Goal: Find specific page/section: Find specific page/section

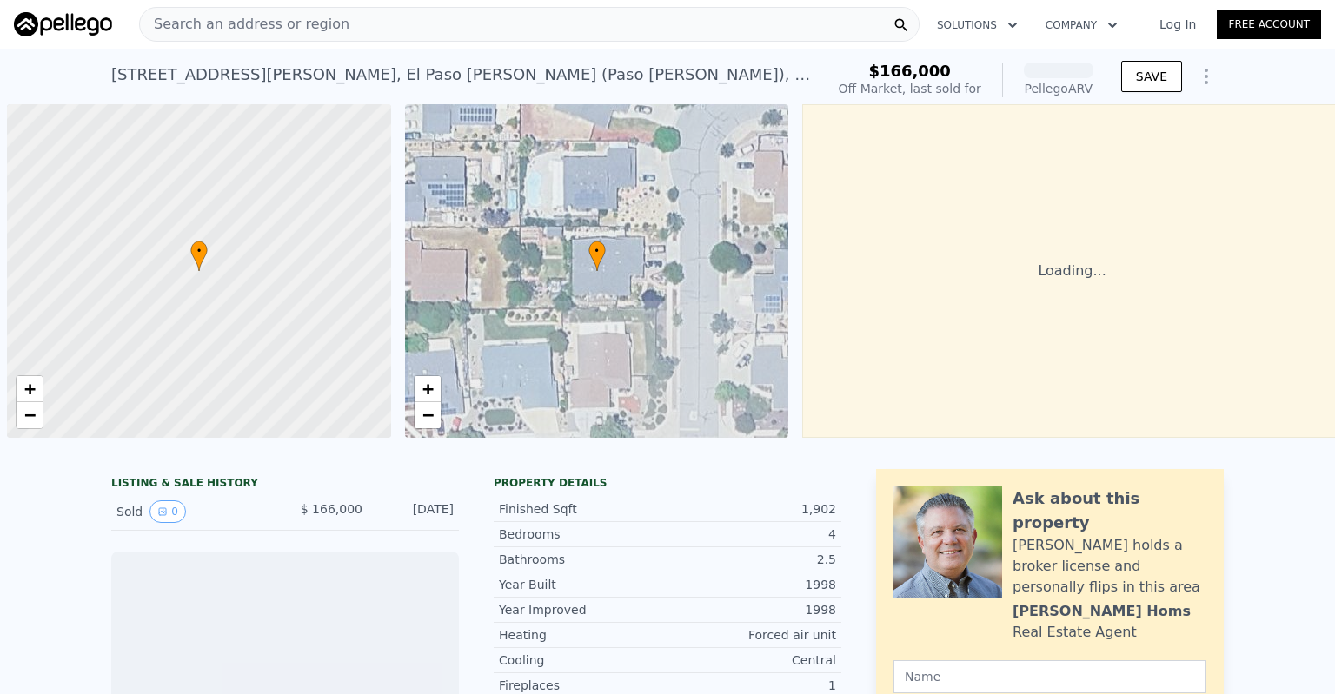
scroll to position [0, 7]
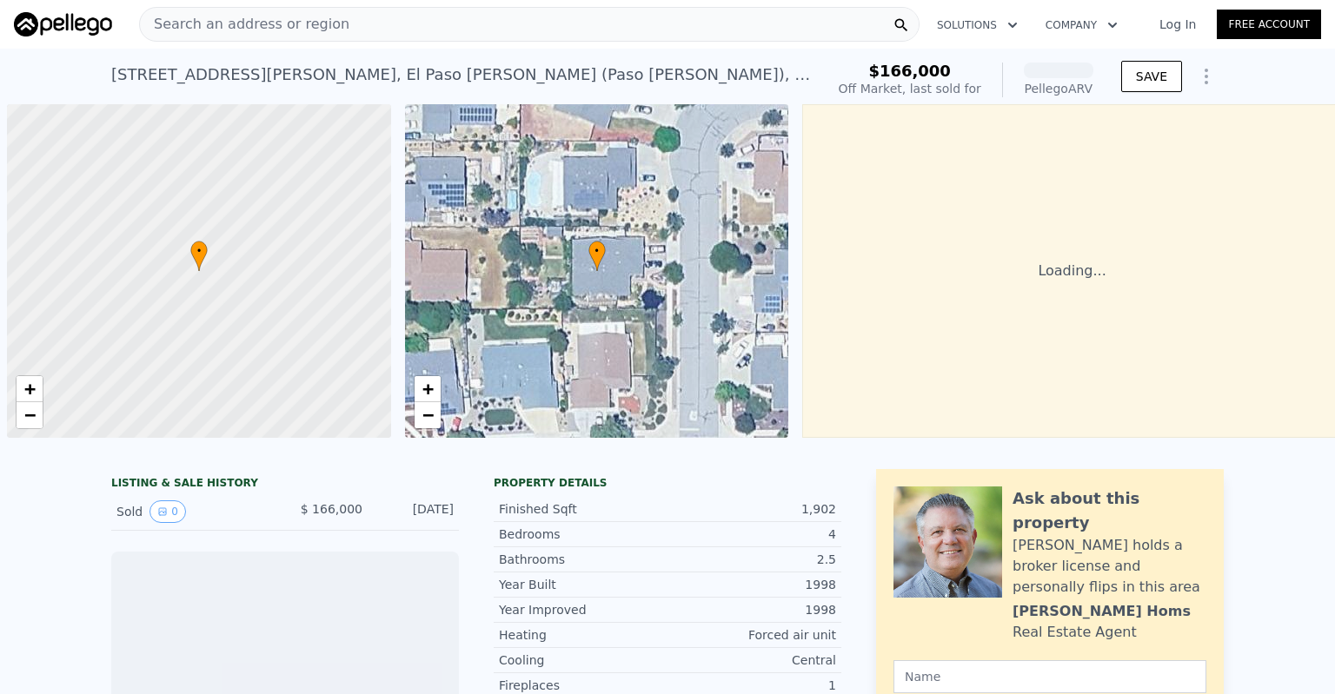
scroll to position [0, 7]
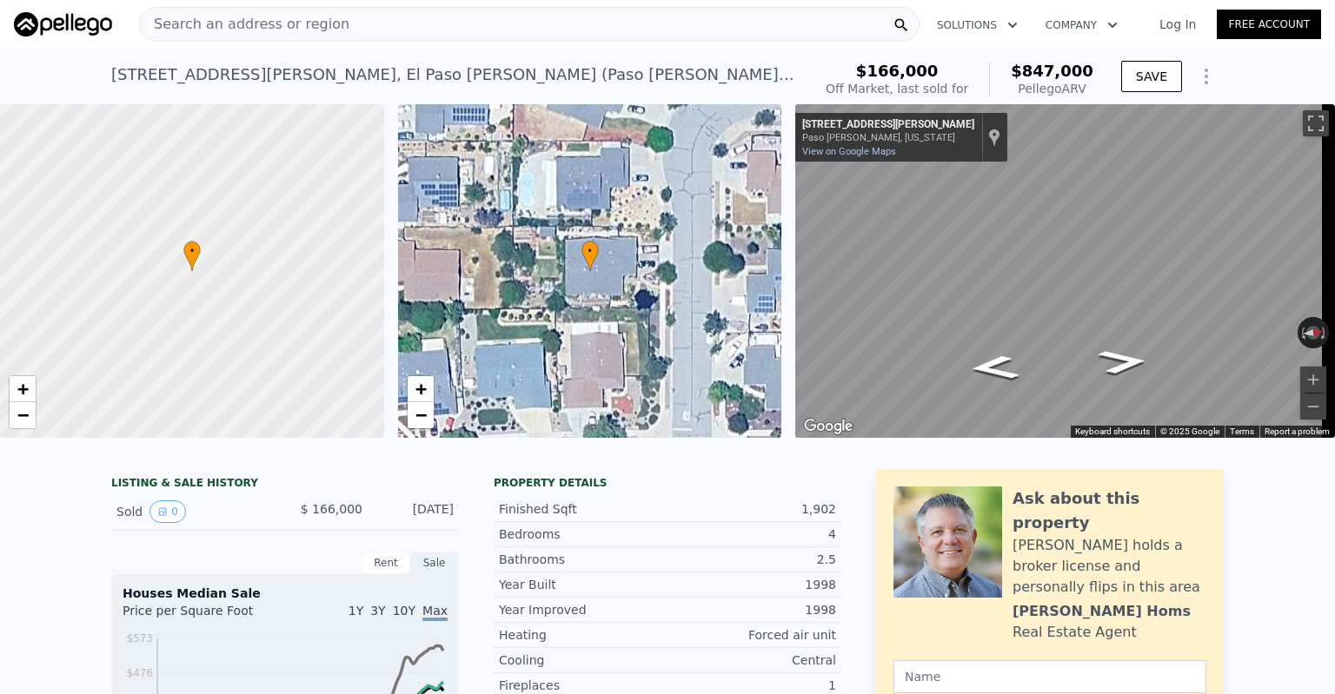
click at [199, 24] on span "Search an address or region" at bounding box center [244, 24] width 209 height 21
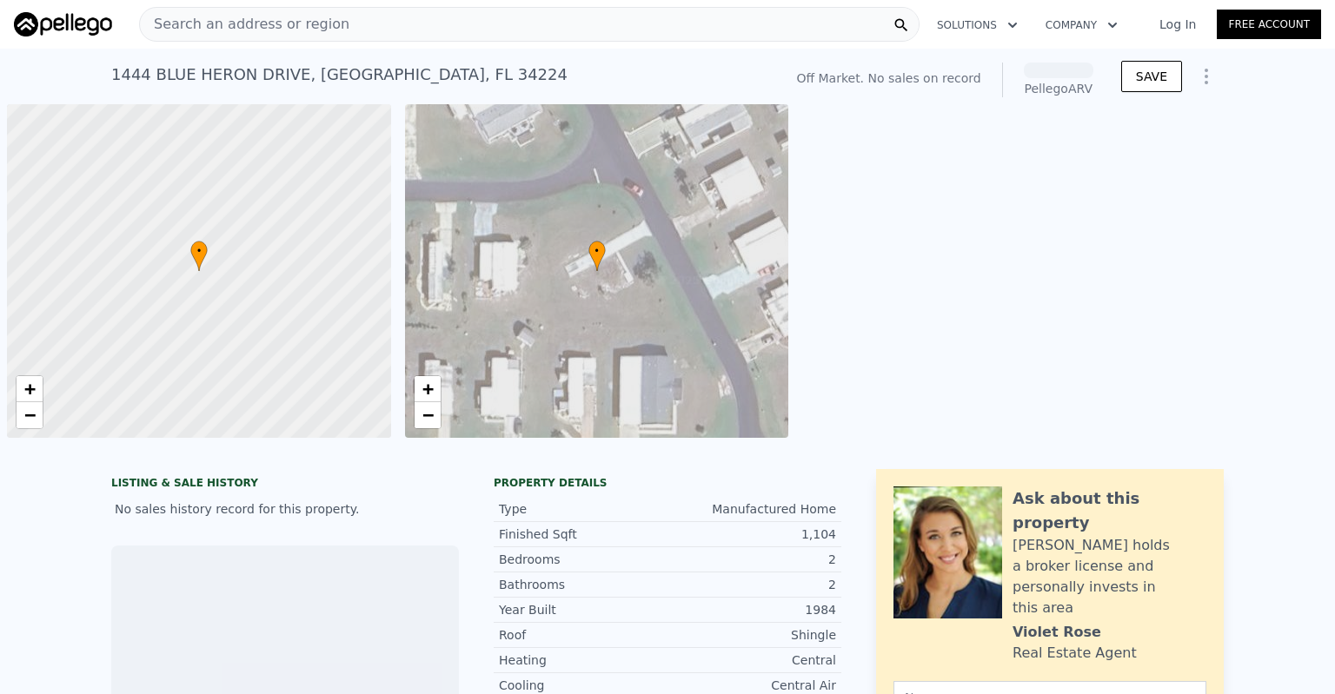
scroll to position [0, 7]
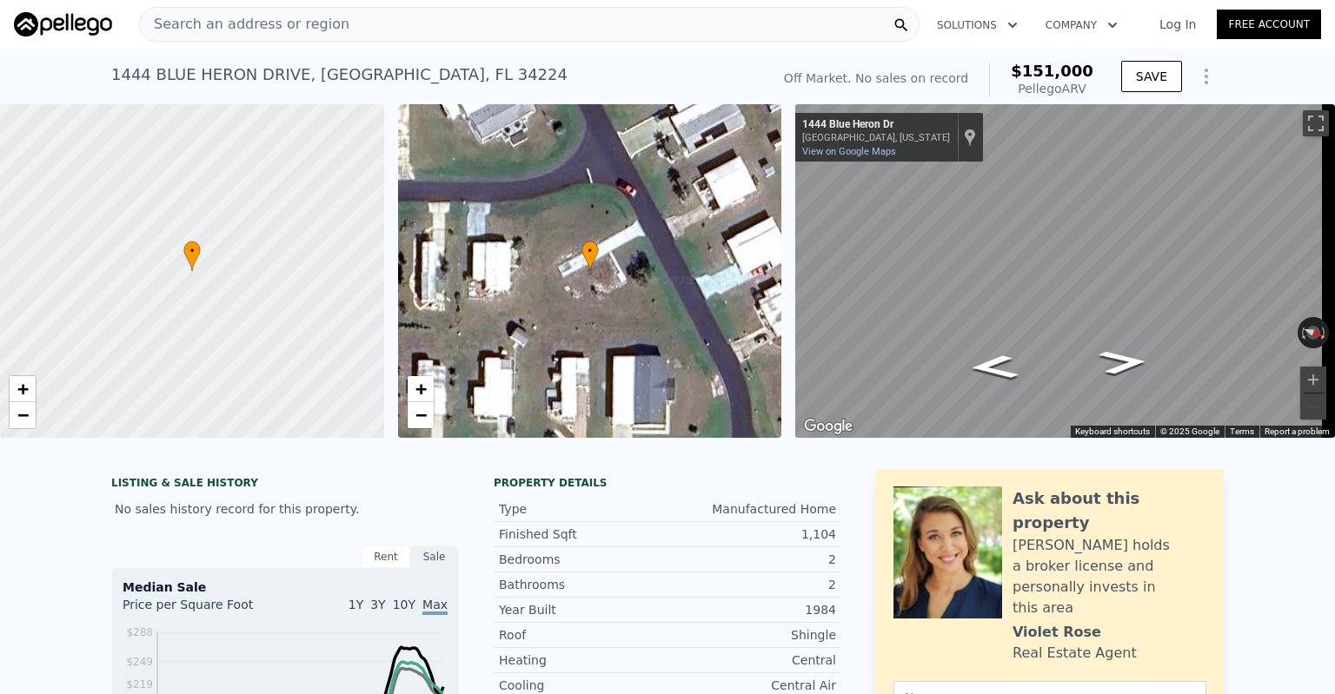
click at [307, 30] on span "Search an address or region" at bounding box center [244, 24] width 209 height 21
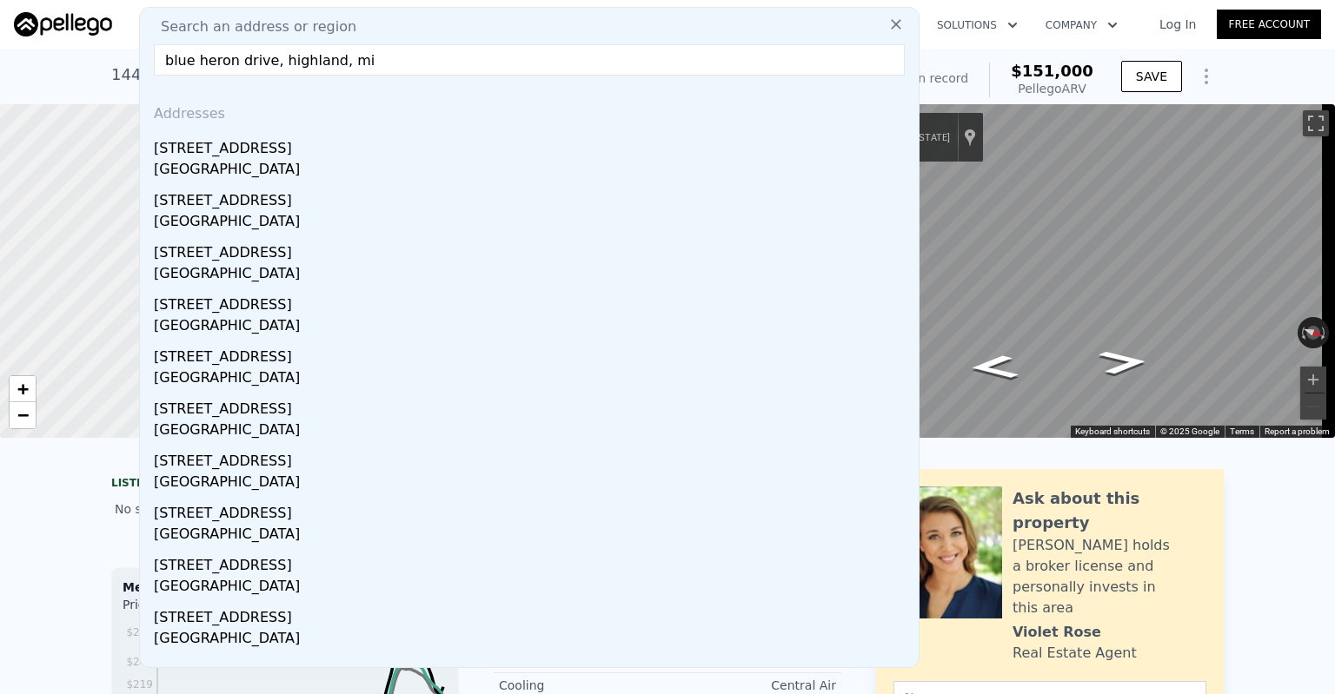
drag, startPoint x: 388, startPoint y: 58, endPoint x: 136, endPoint y: 25, distance: 254.2
click at [136, 25] on div "Search an address or region Search an address or region blue heron drive, highl…" at bounding box center [667, 24] width 1307 height 42
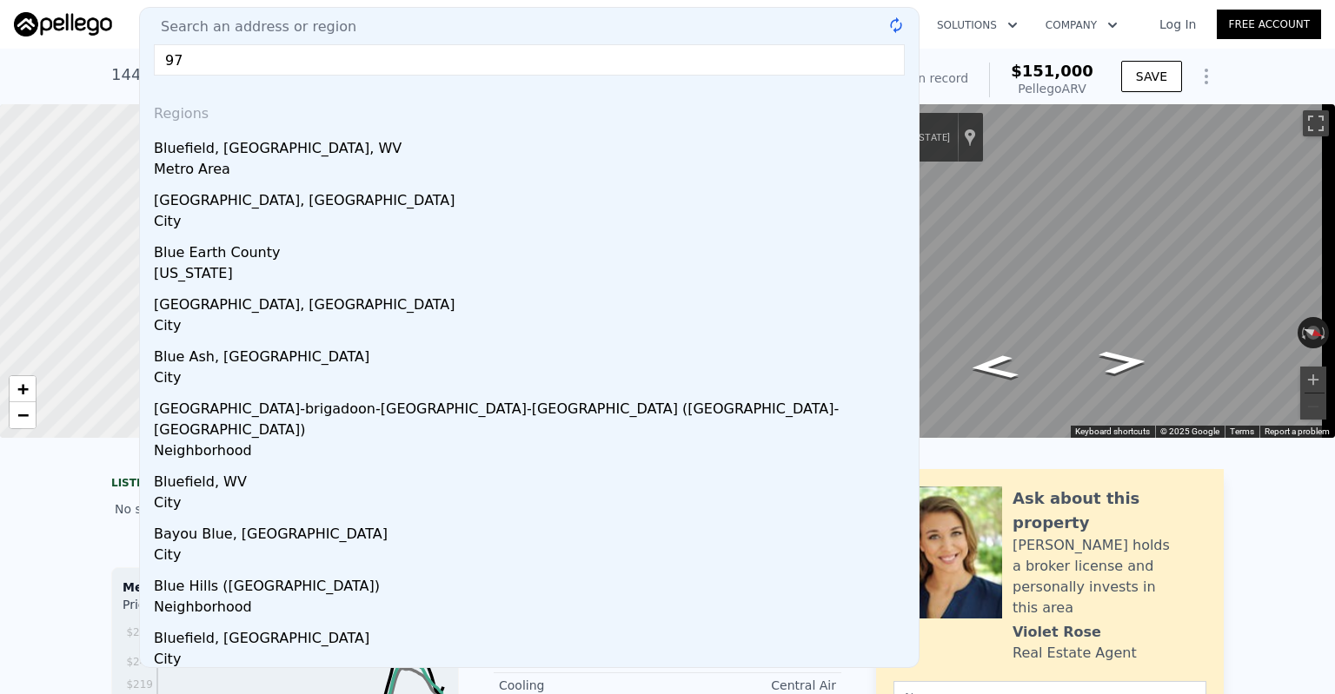
type input "9"
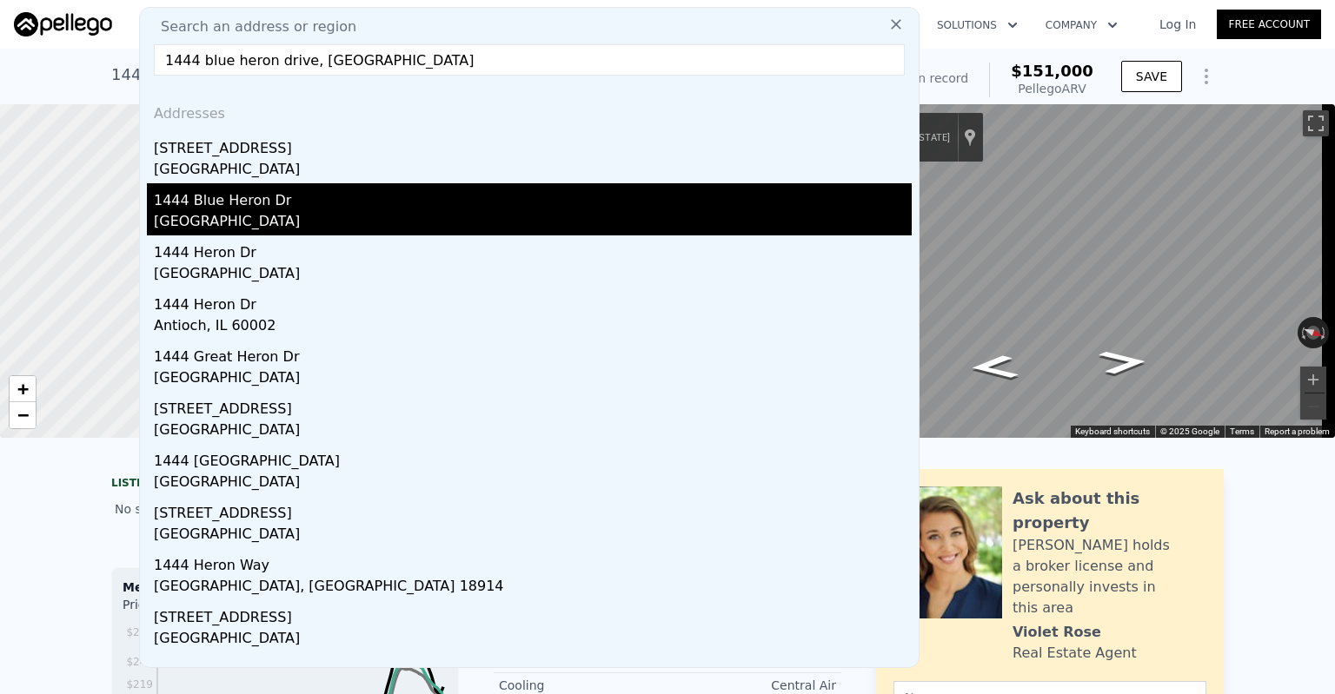
type input "1444 blue heron drive, oakland"
click at [250, 229] on div "Oakland County, MI 48357" at bounding box center [533, 223] width 758 height 24
